Goal: Task Accomplishment & Management: Manage account settings

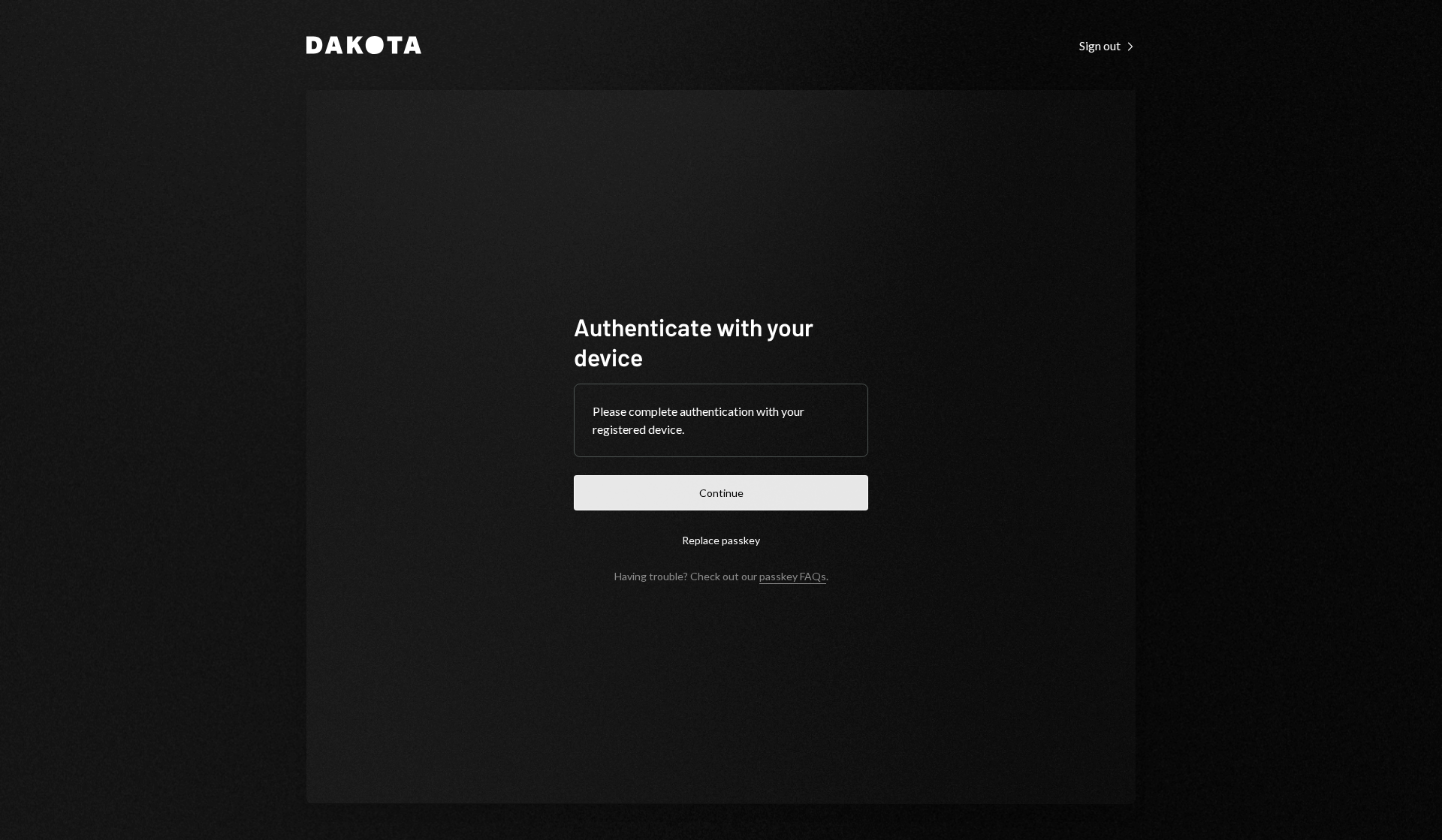
click at [751, 503] on button "Continue" at bounding box center [720, 493] width 294 height 35
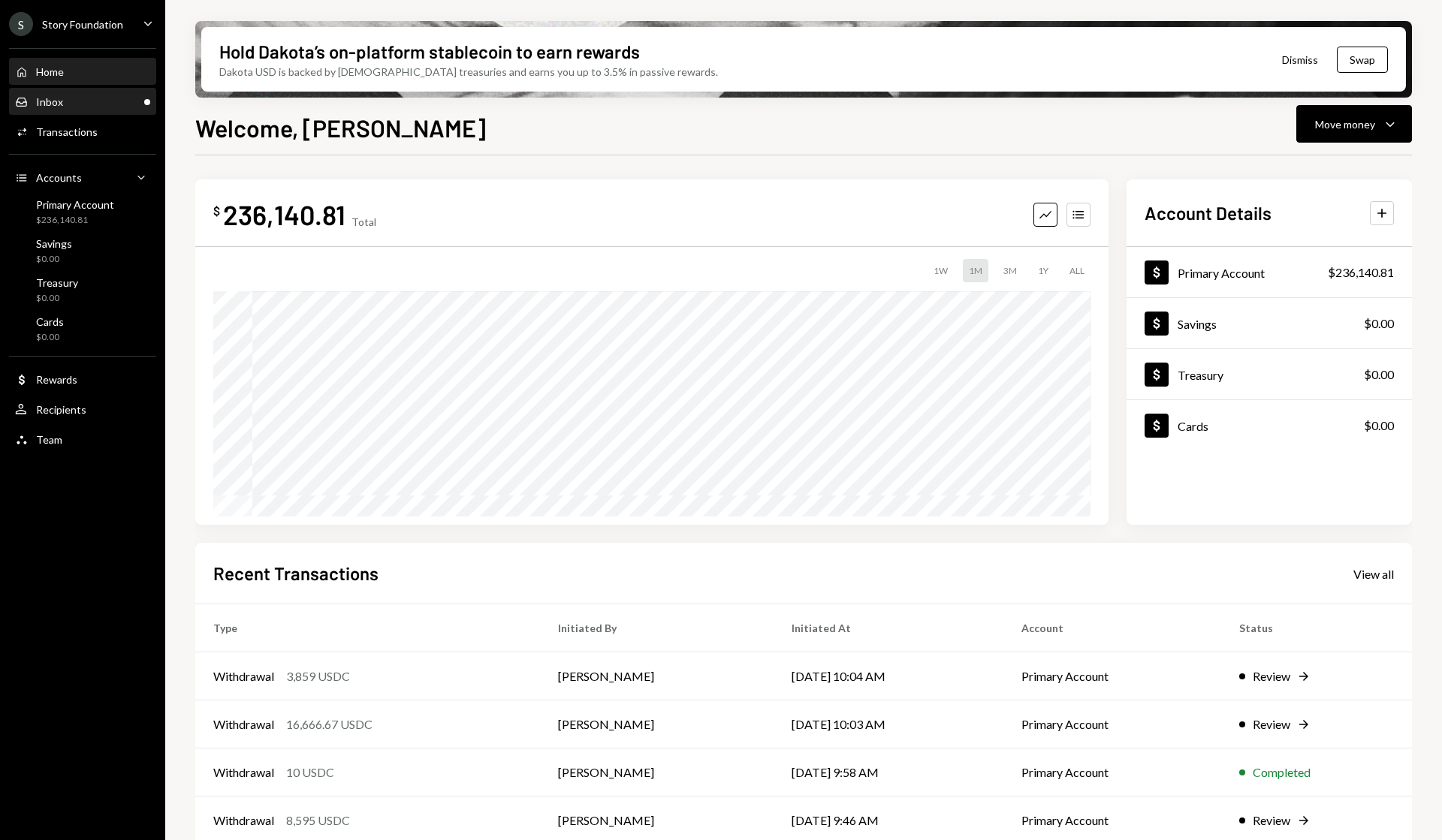
click at [103, 110] on div "Inbox Inbox" at bounding box center [82, 102] width 135 height 25
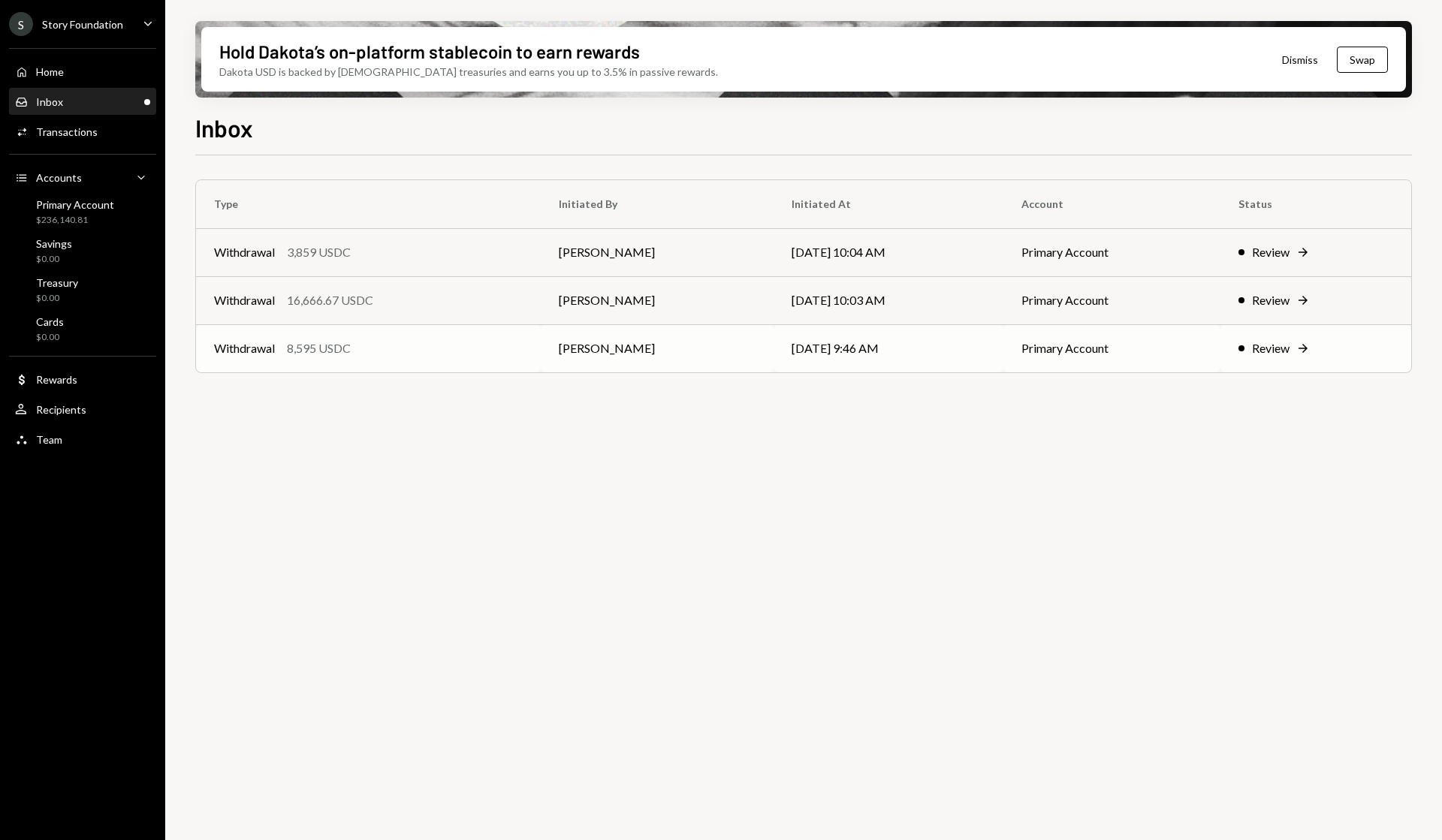
click at [1255, 347] on div "Review" at bounding box center [1271, 349] width 38 height 18
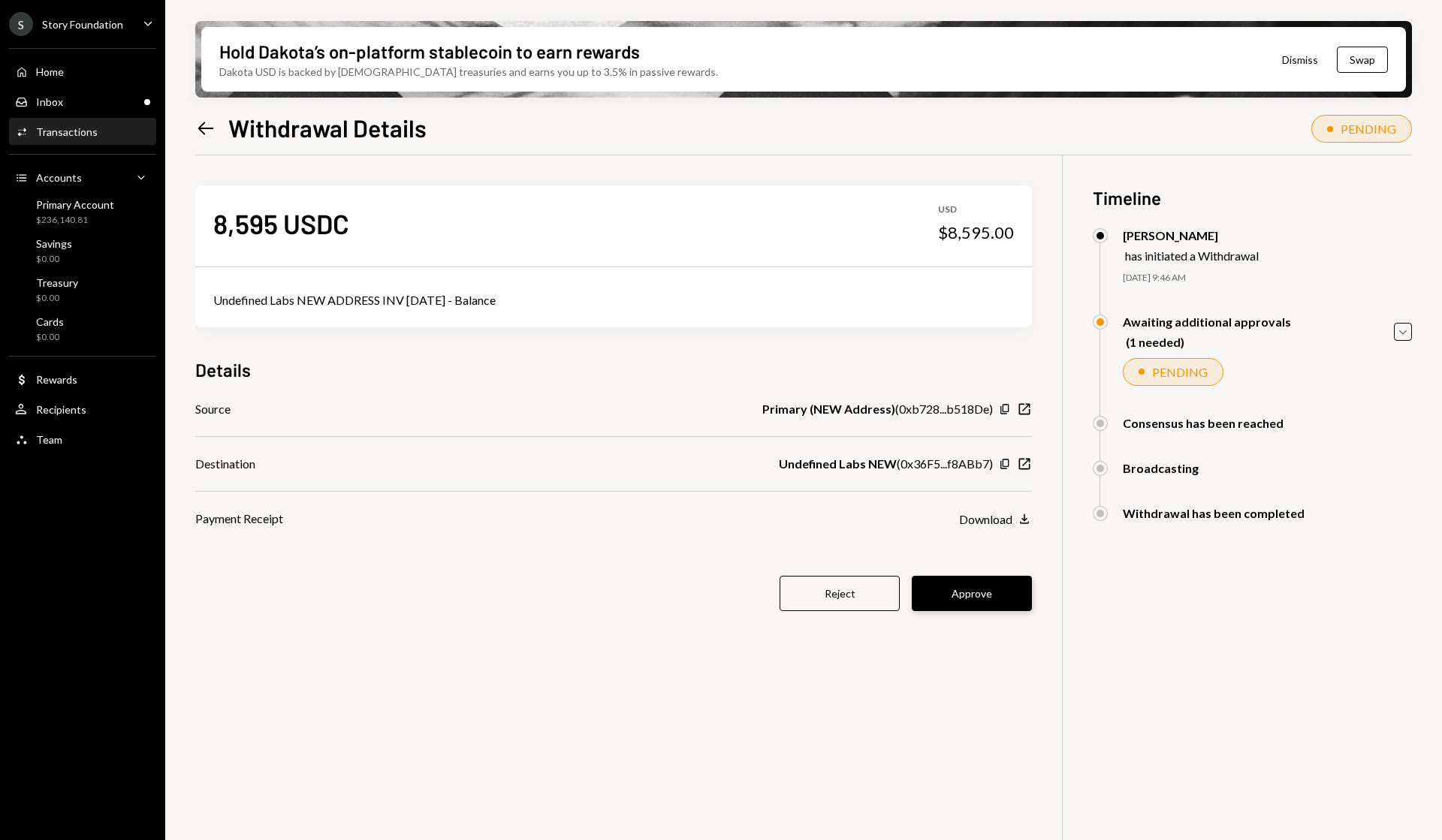
click at [958, 592] on button "Approve" at bounding box center [971, 593] width 120 height 35
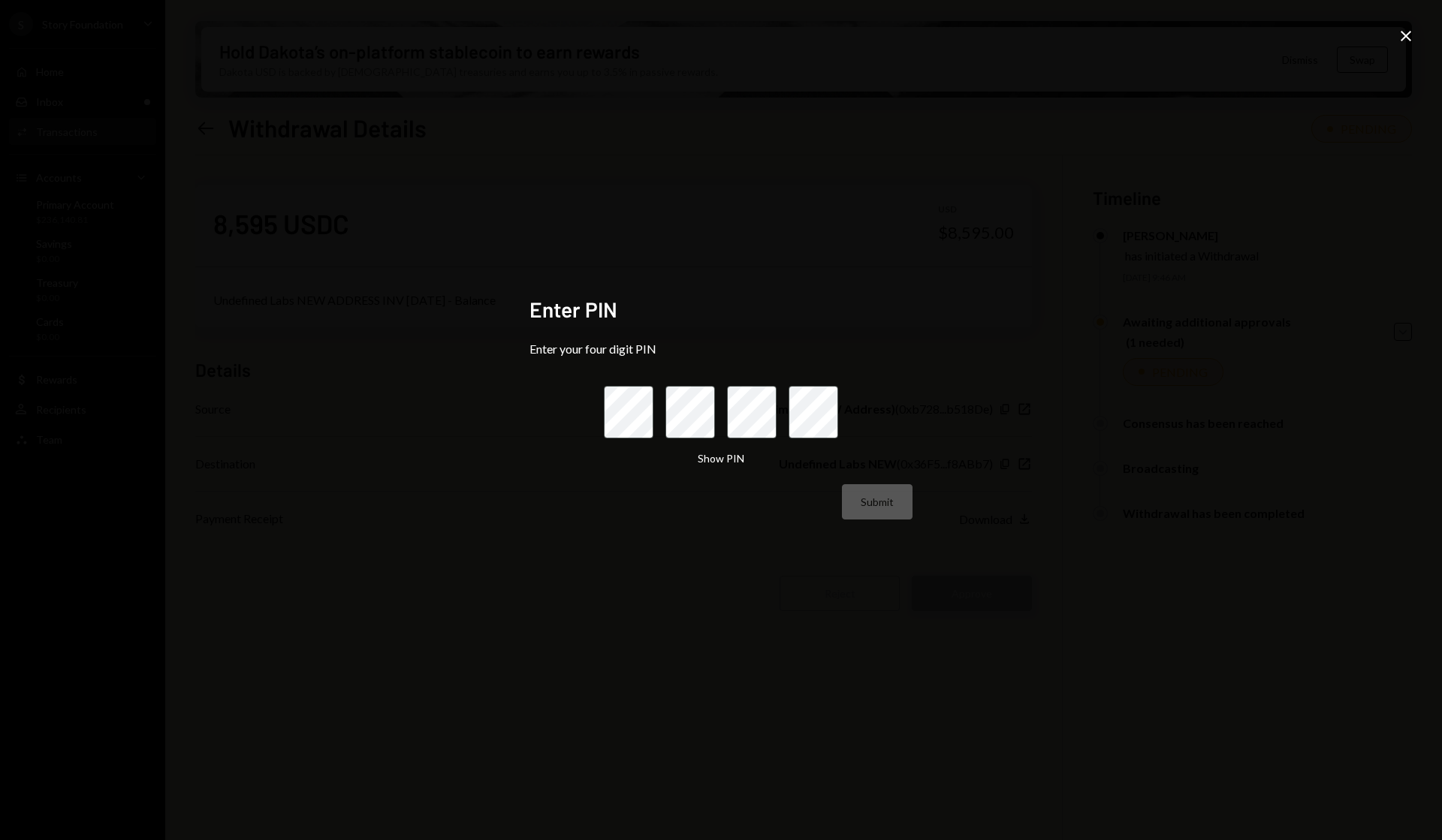
click at [958, 592] on div "Enter PIN Enter your four digit PIN Show PIN Submit Close" at bounding box center [721, 420] width 1442 height 840
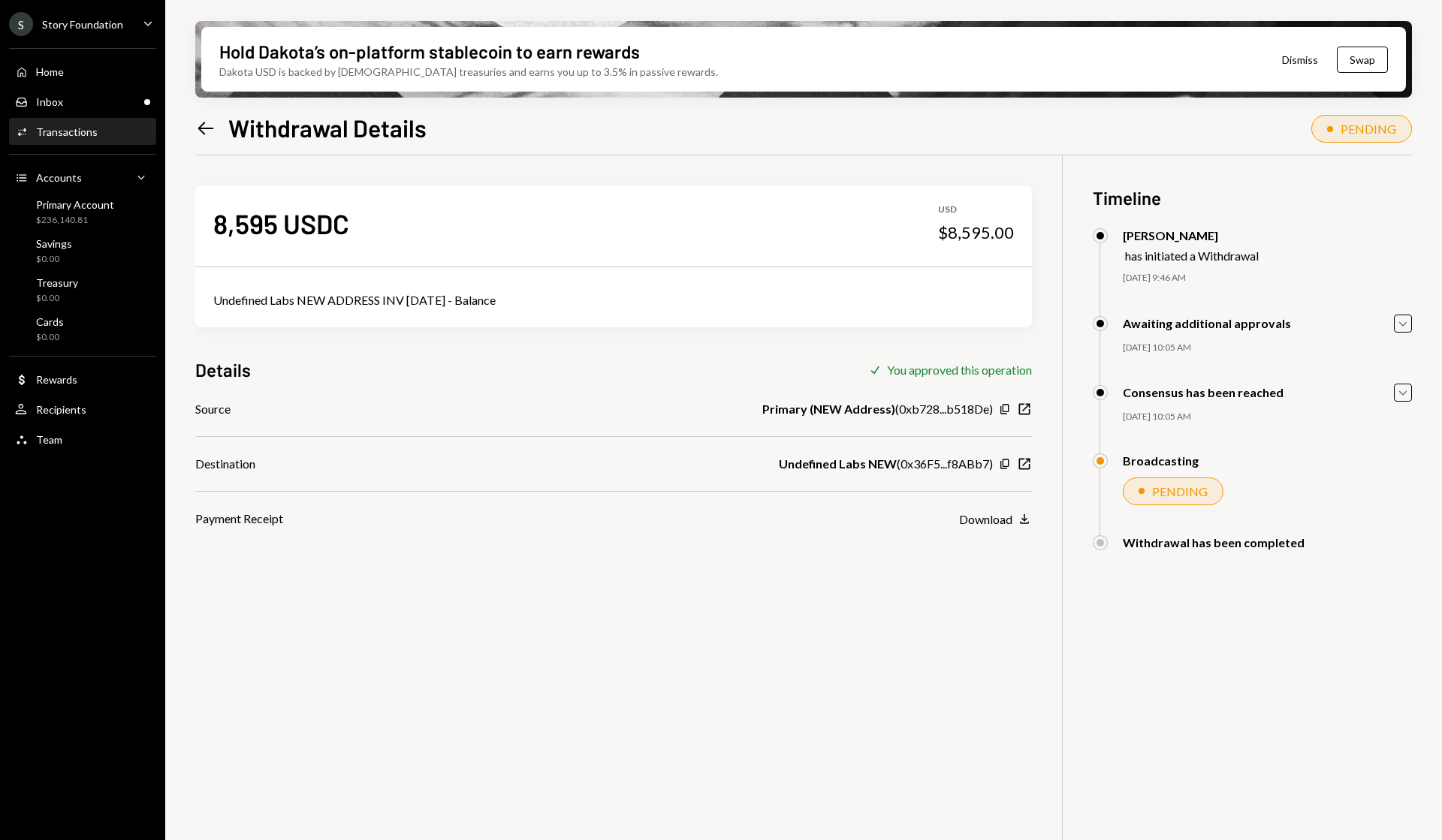
click at [198, 127] on icon "Left Arrow" at bounding box center [206, 129] width 21 height 21
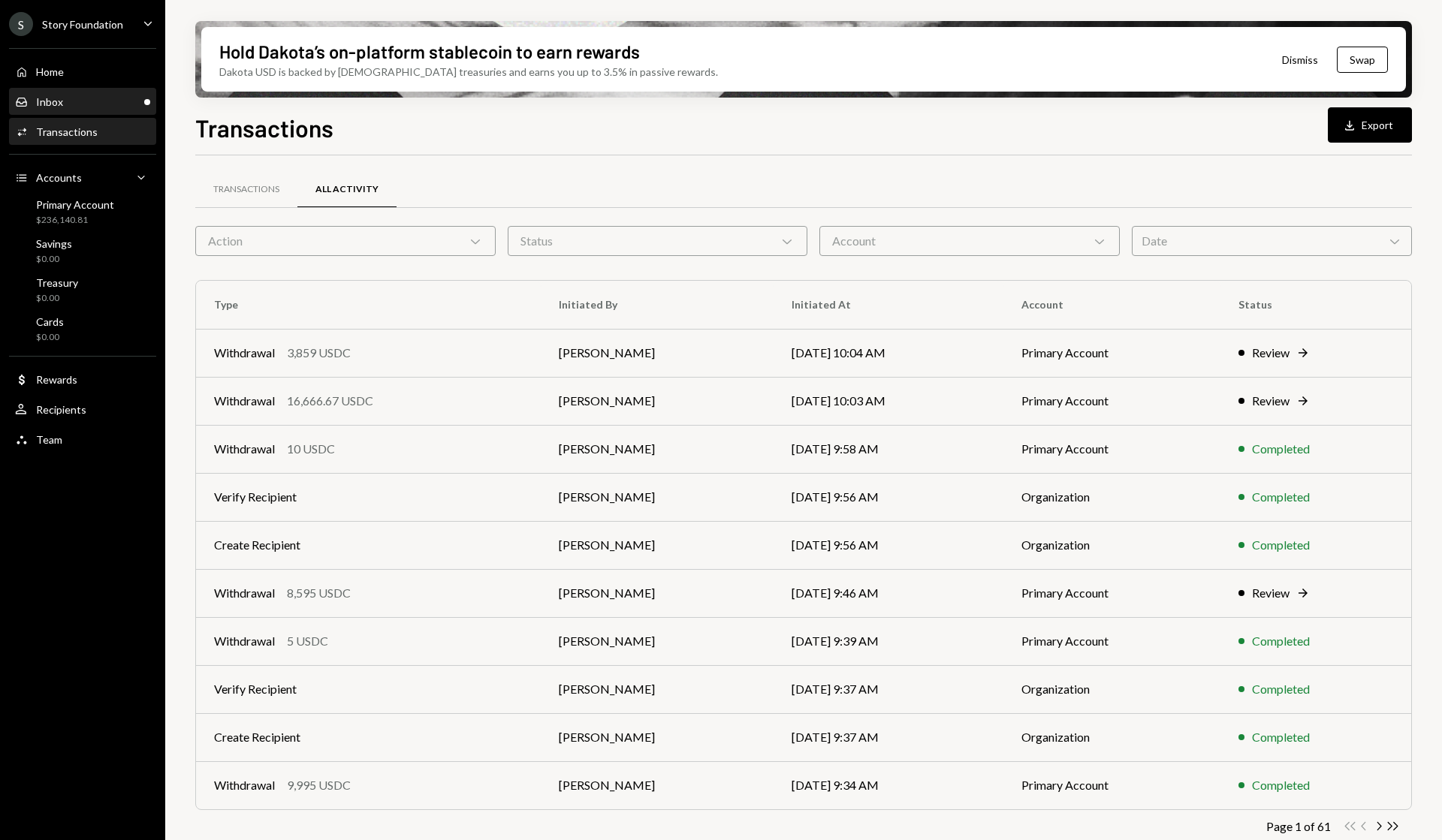
click at [89, 103] on div "Inbox Inbox" at bounding box center [82, 102] width 135 height 13
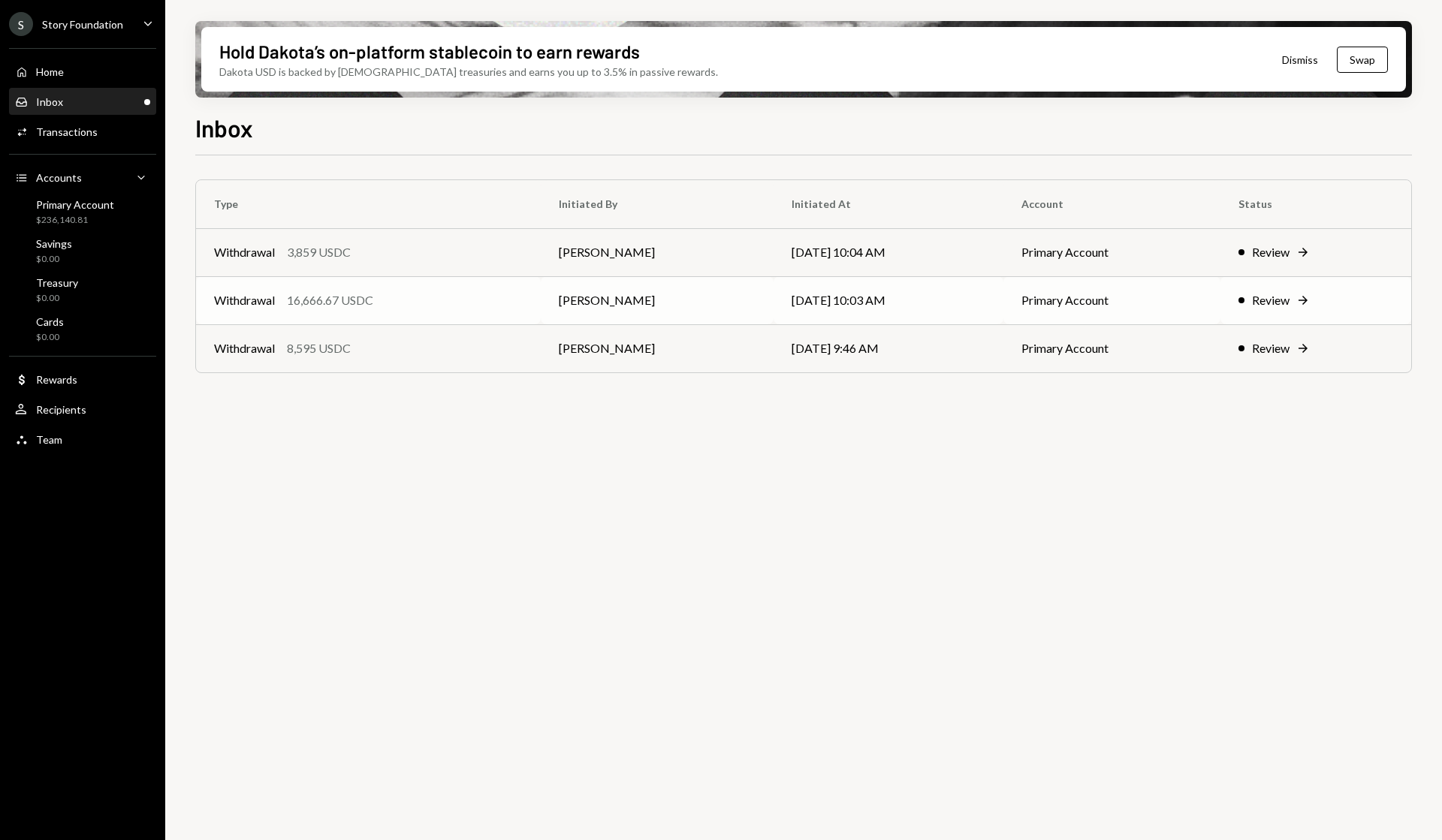
click at [1276, 301] on div "Review" at bounding box center [1271, 300] width 38 height 18
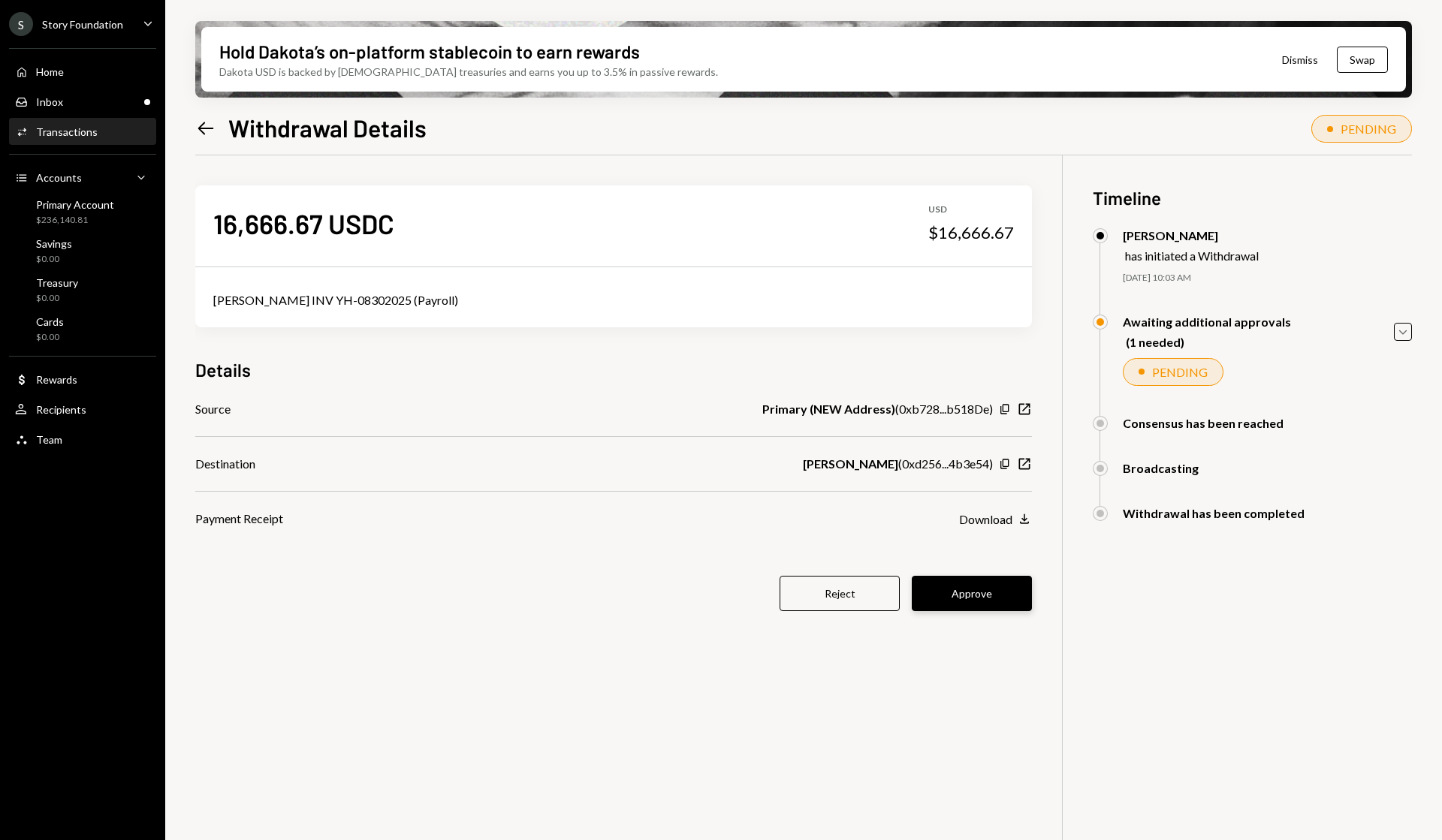
click at [947, 594] on button "Approve" at bounding box center [971, 593] width 120 height 35
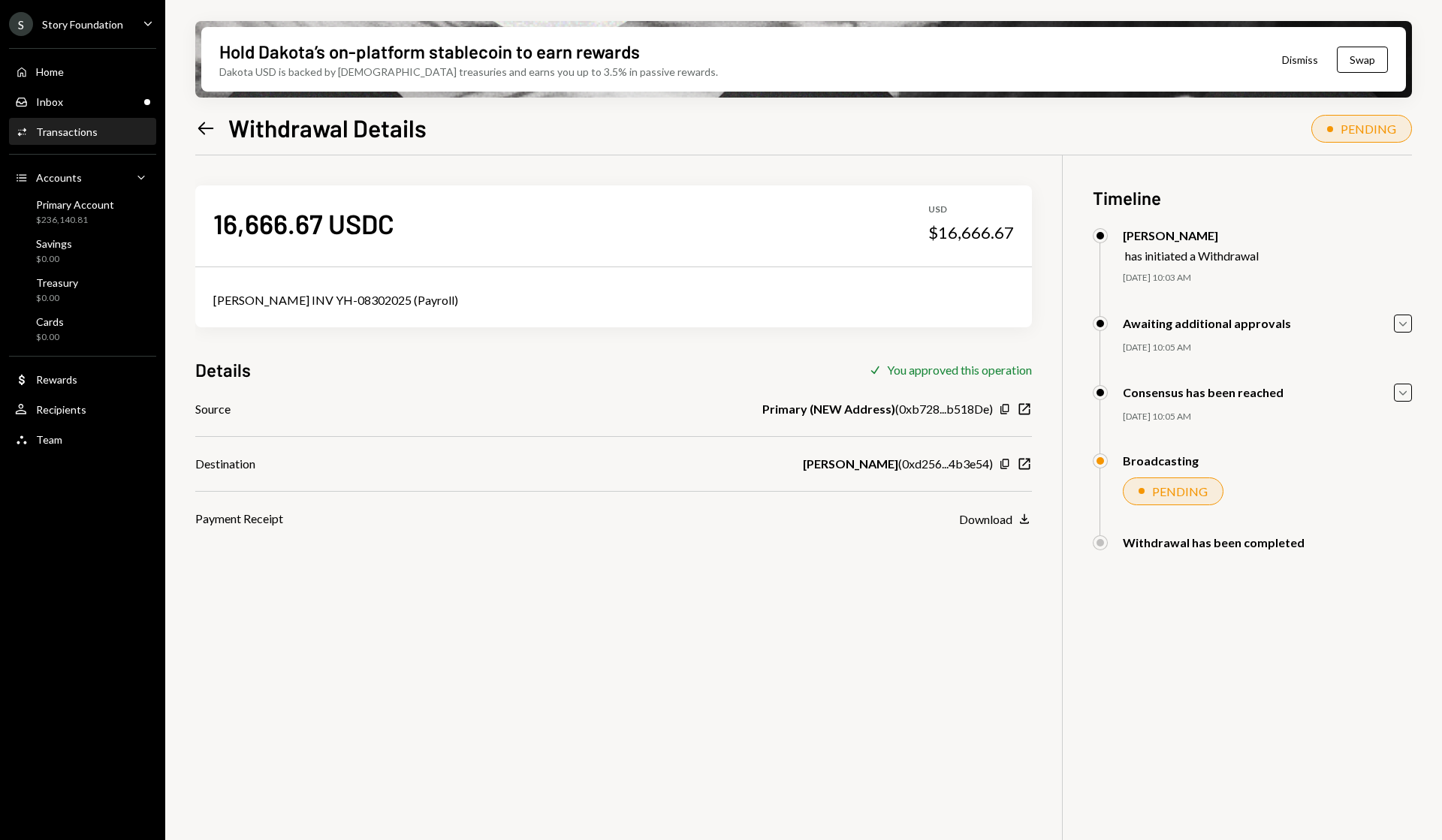
click at [104, 86] on div "Home Home Inbox Inbox Activities Transactions Accounts Accounts Caret Down Prim…" at bounding box center [82, 248] width 165 height 417
click at [104, 92] on div "Inbox Inbox" at bounding box center [82, 102] width 135 height 25
